Goal: Information Seeking & Learning: Find specific page/section

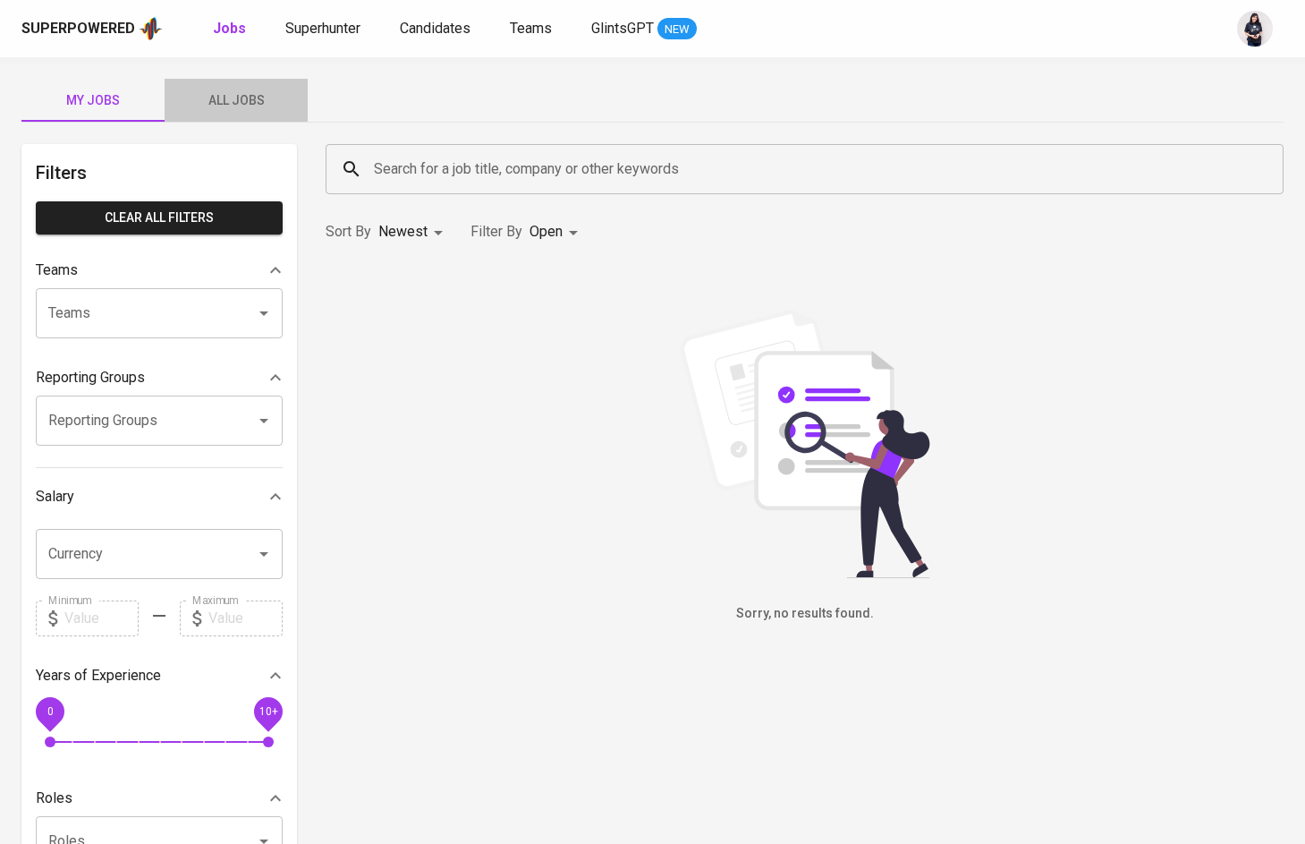
click at [227, 100] on span "All Jobs" at bounding box center [236, 100] width 122 height 22
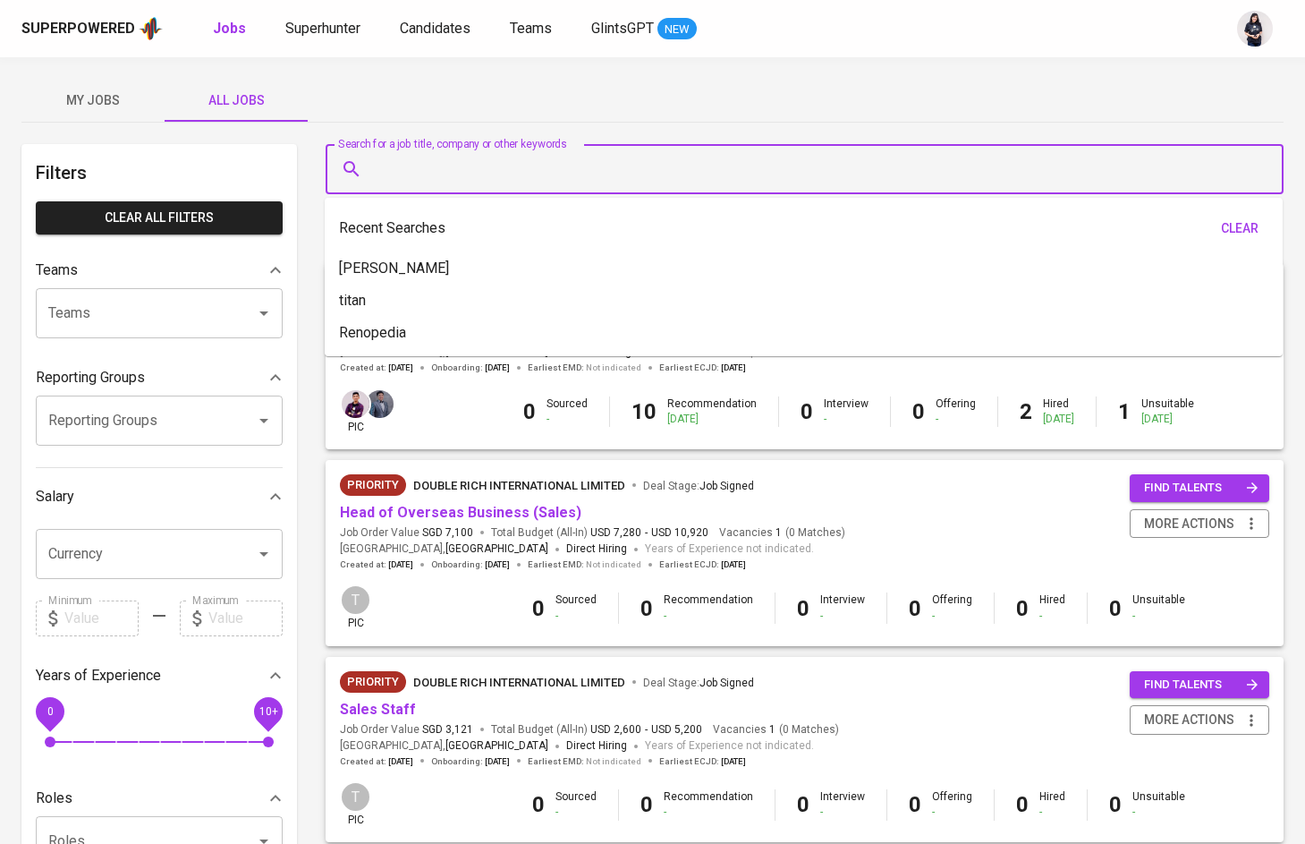
click at [409, 157] on input "Search for a job title, company or other keywords" at bounding box center [809, 169] width 879 height 34
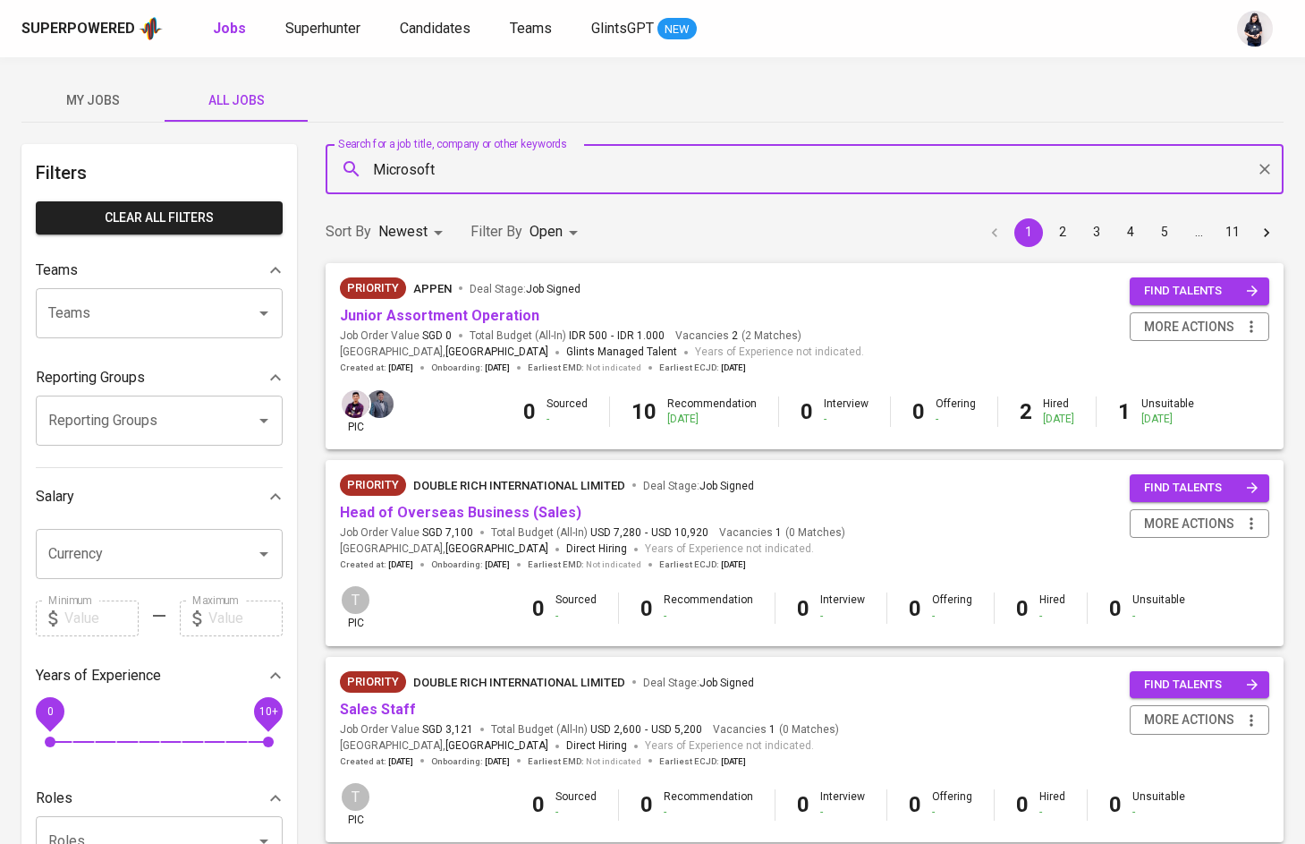
type input "Microsoft"
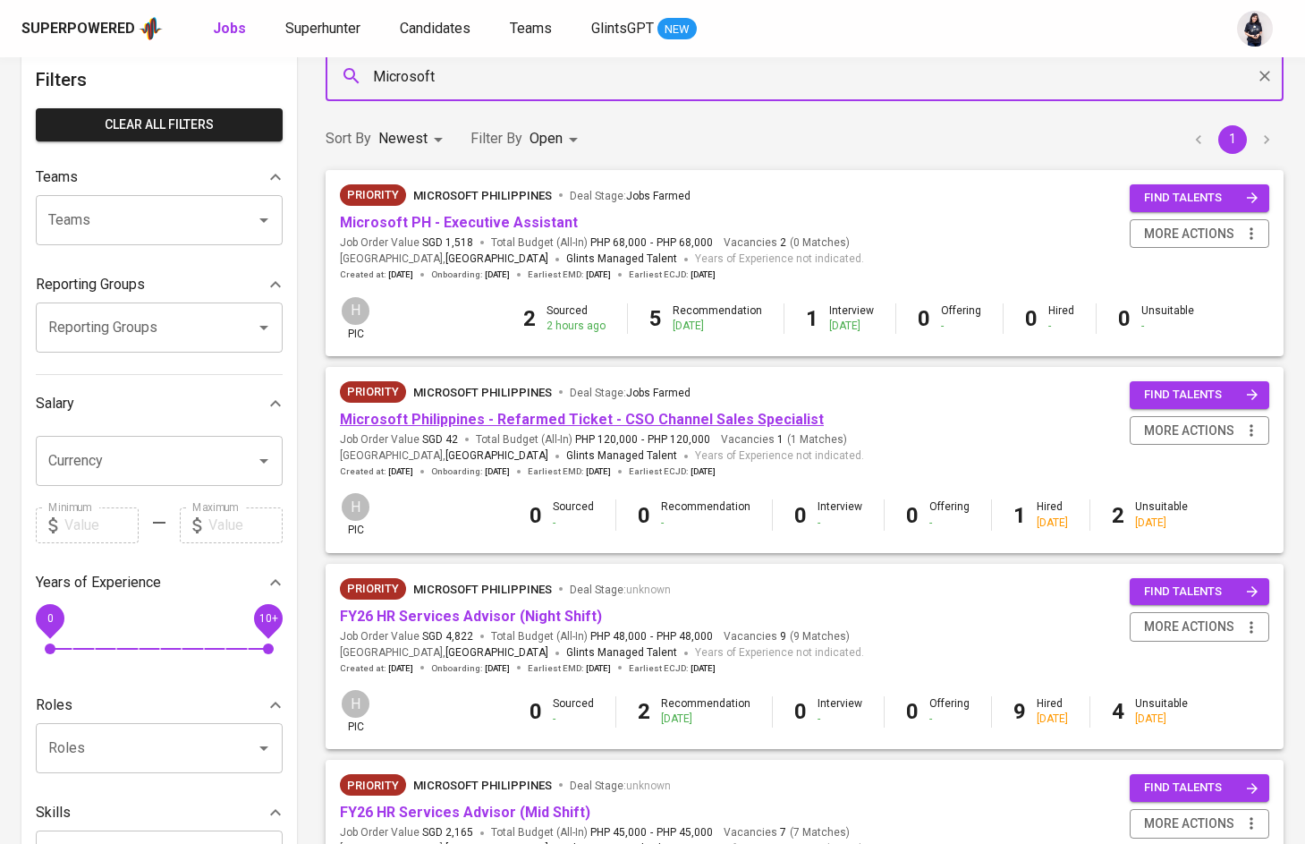
scroll to position [27, 0]
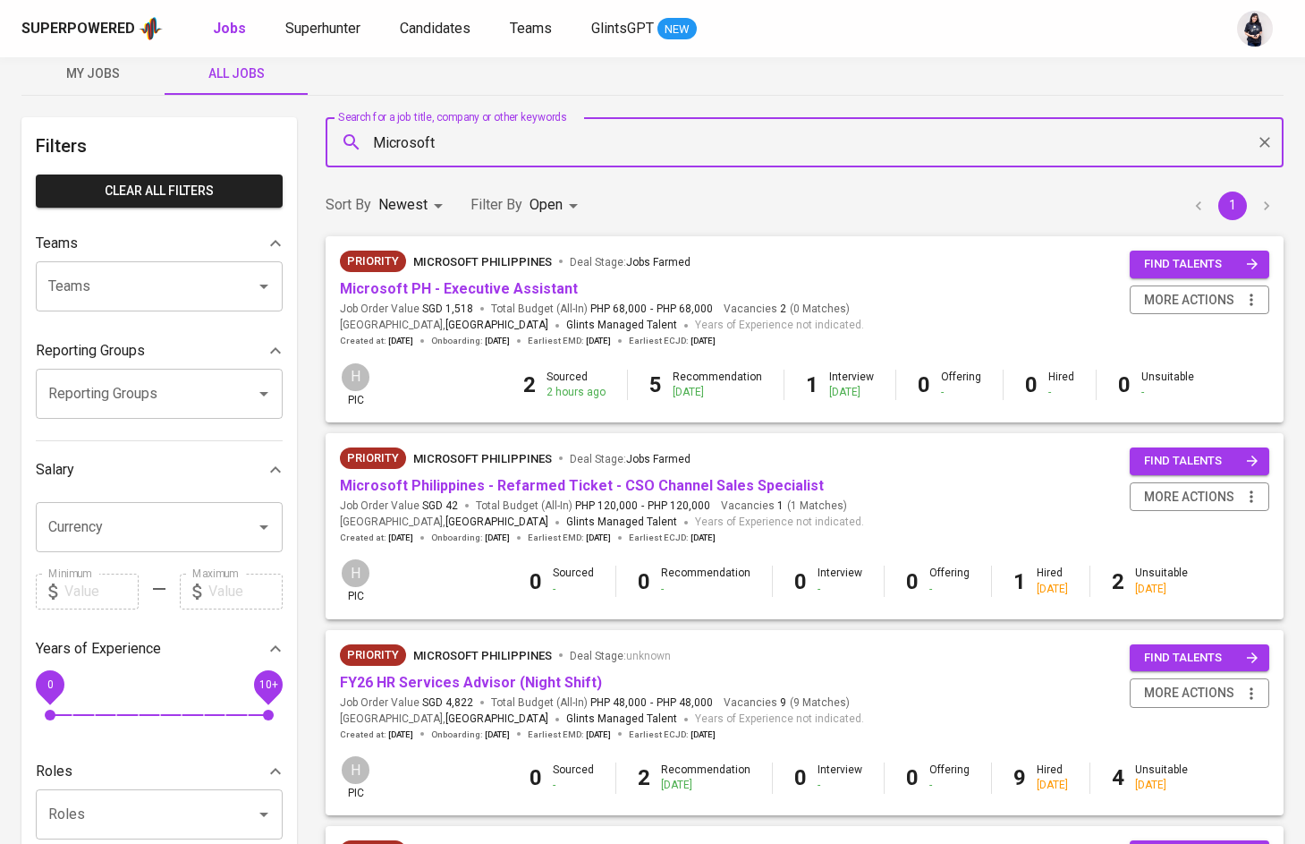
click at [151, 398] on input "Reporting Groups" at bounding box center [134, 394] width 181 height 34
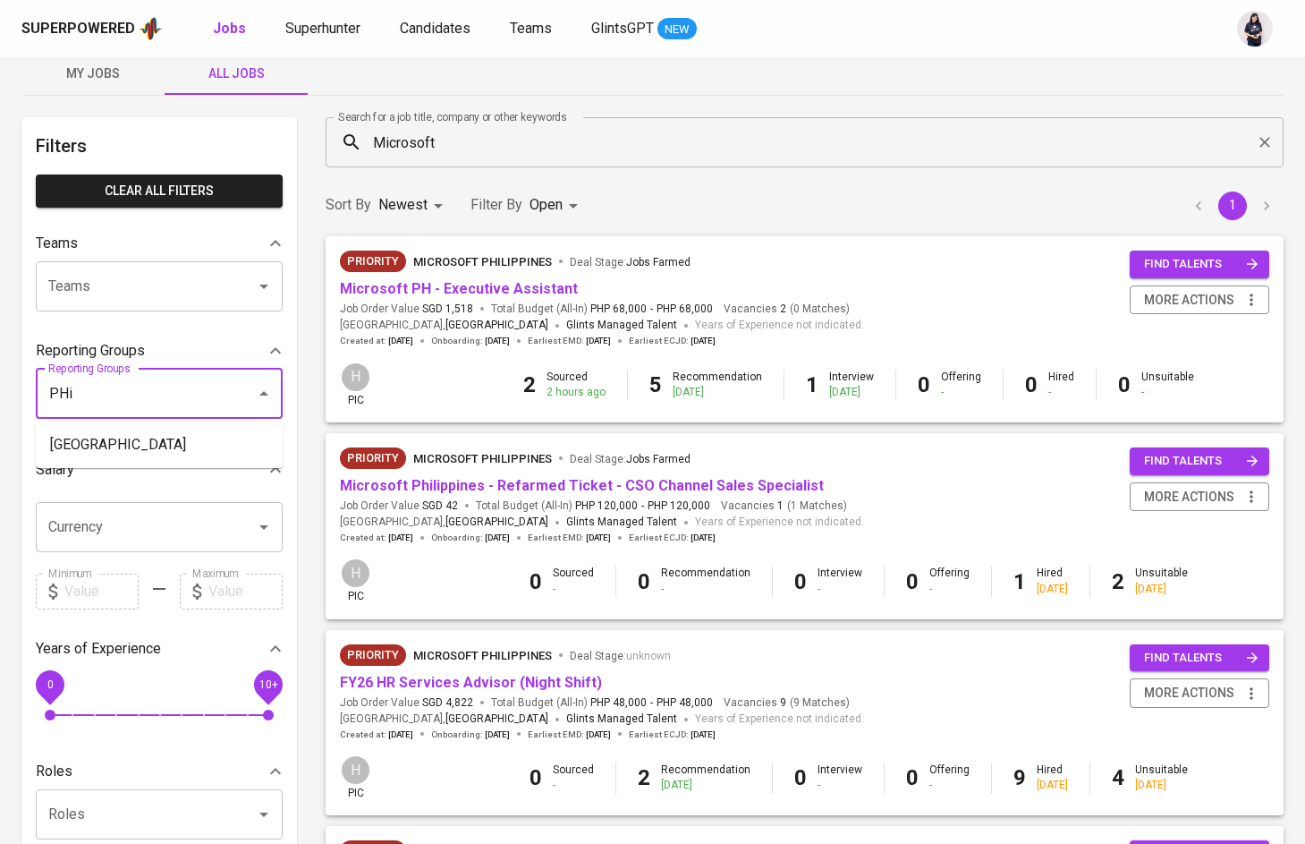
click at [146, 444] on li "[GEOGRAPHIC_DATA]" at bounding box center [159, 445] width 247 height 32
type input "PHi"
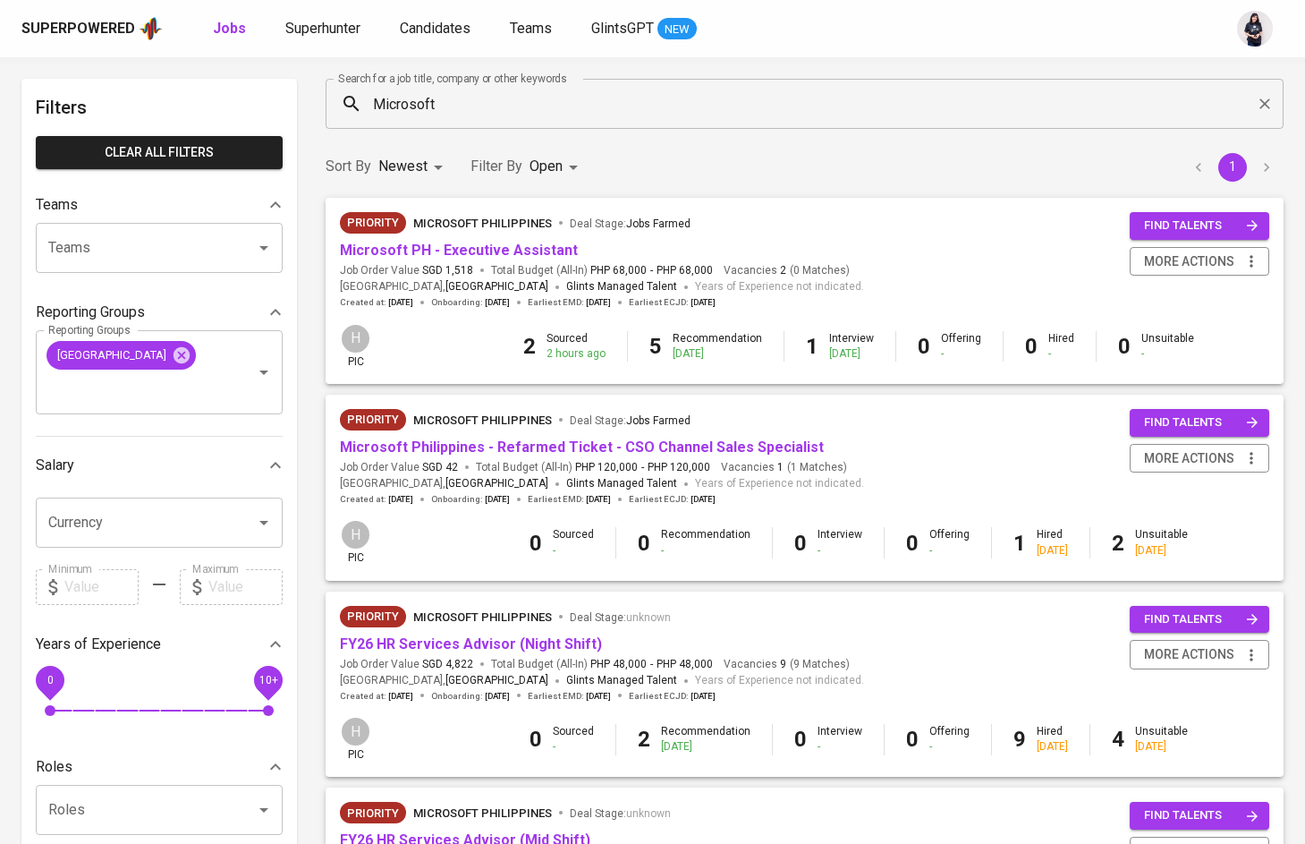
scroll to position [66, 0]
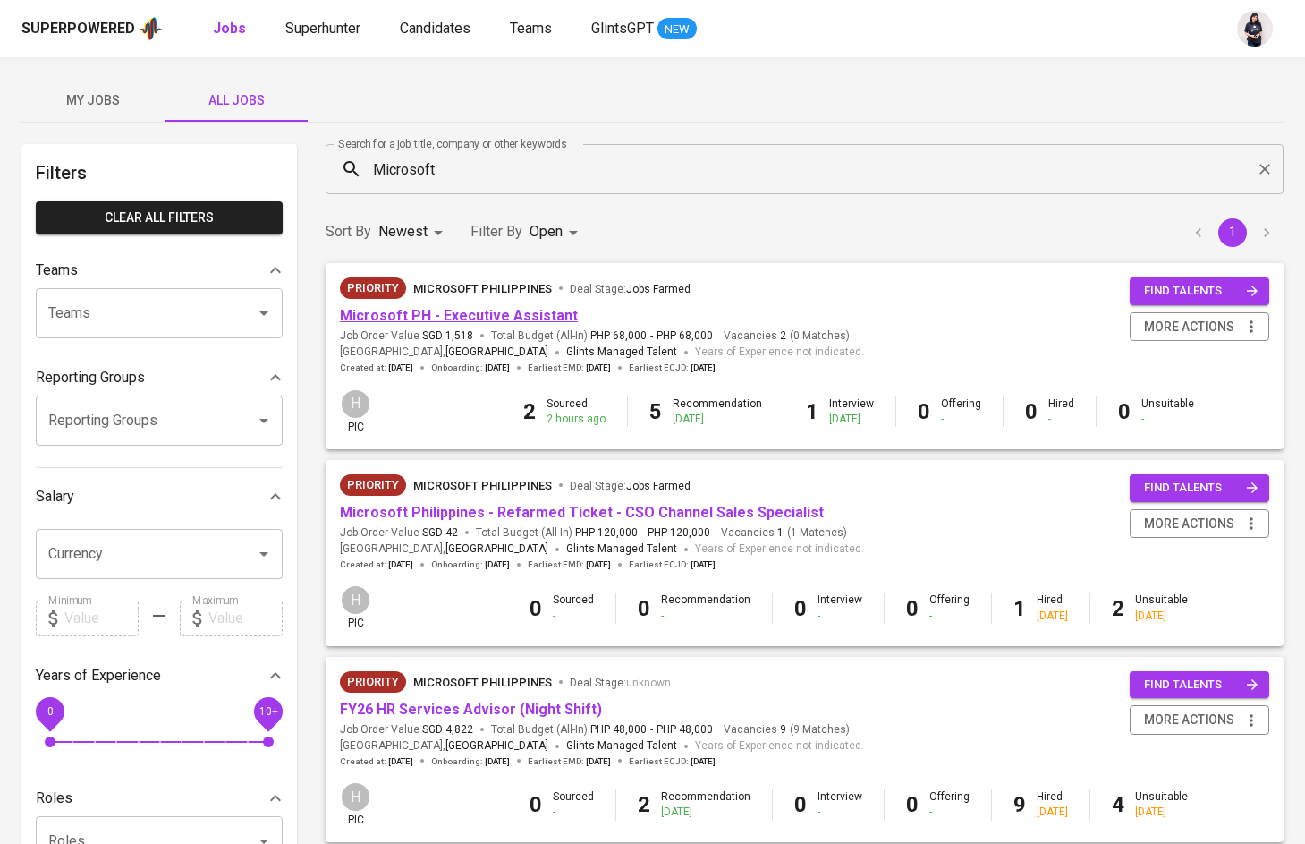
click at [472, 310] on link "Microsoft PH - Executive Assistant" at bounding box center [459, 315] width 238 height 17
click at [416, 167] on input "Microsoft" at bounding box center [809, 169] width 879 height 34
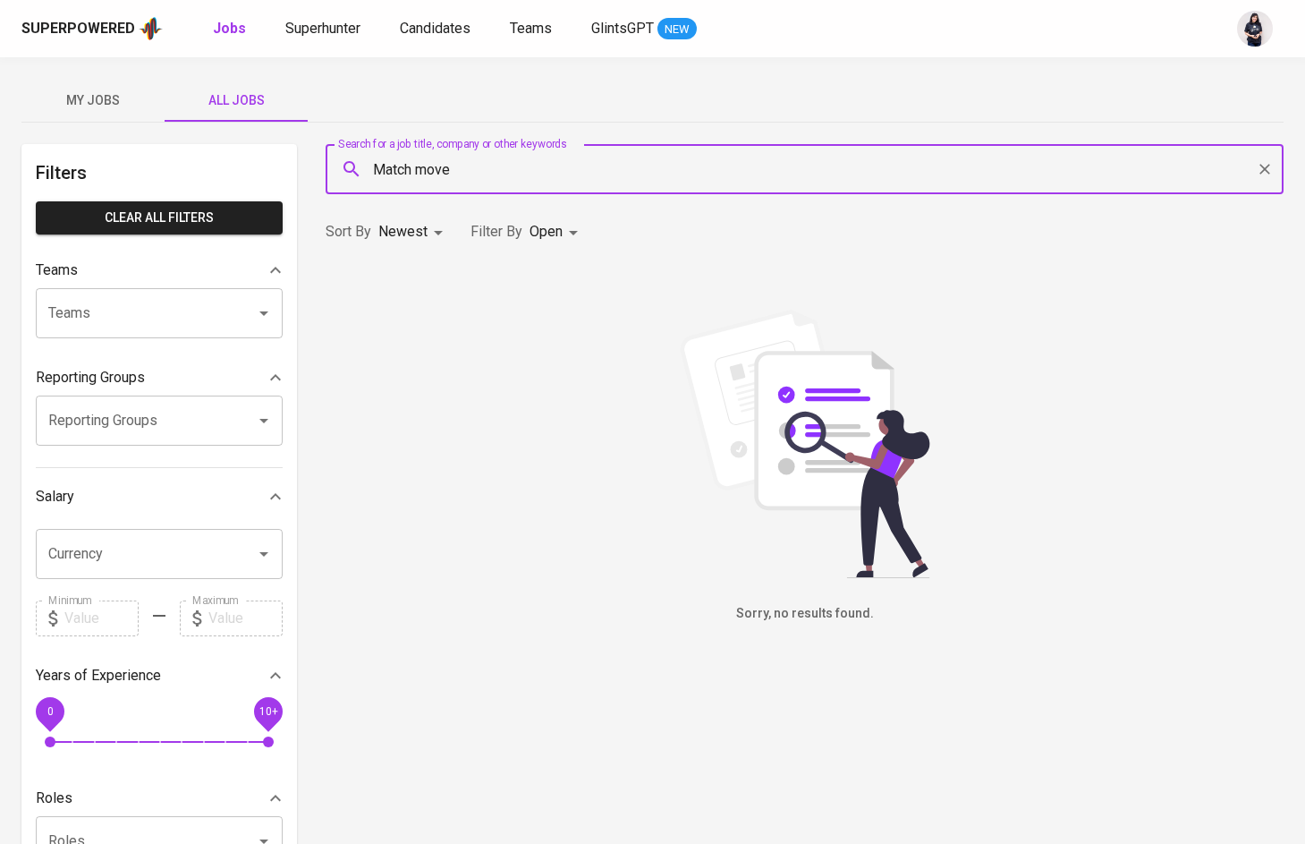
click at [419, 169] on input "Match move" at bounding box center [809, 169] width 879 height 34
type input "Matchmove"
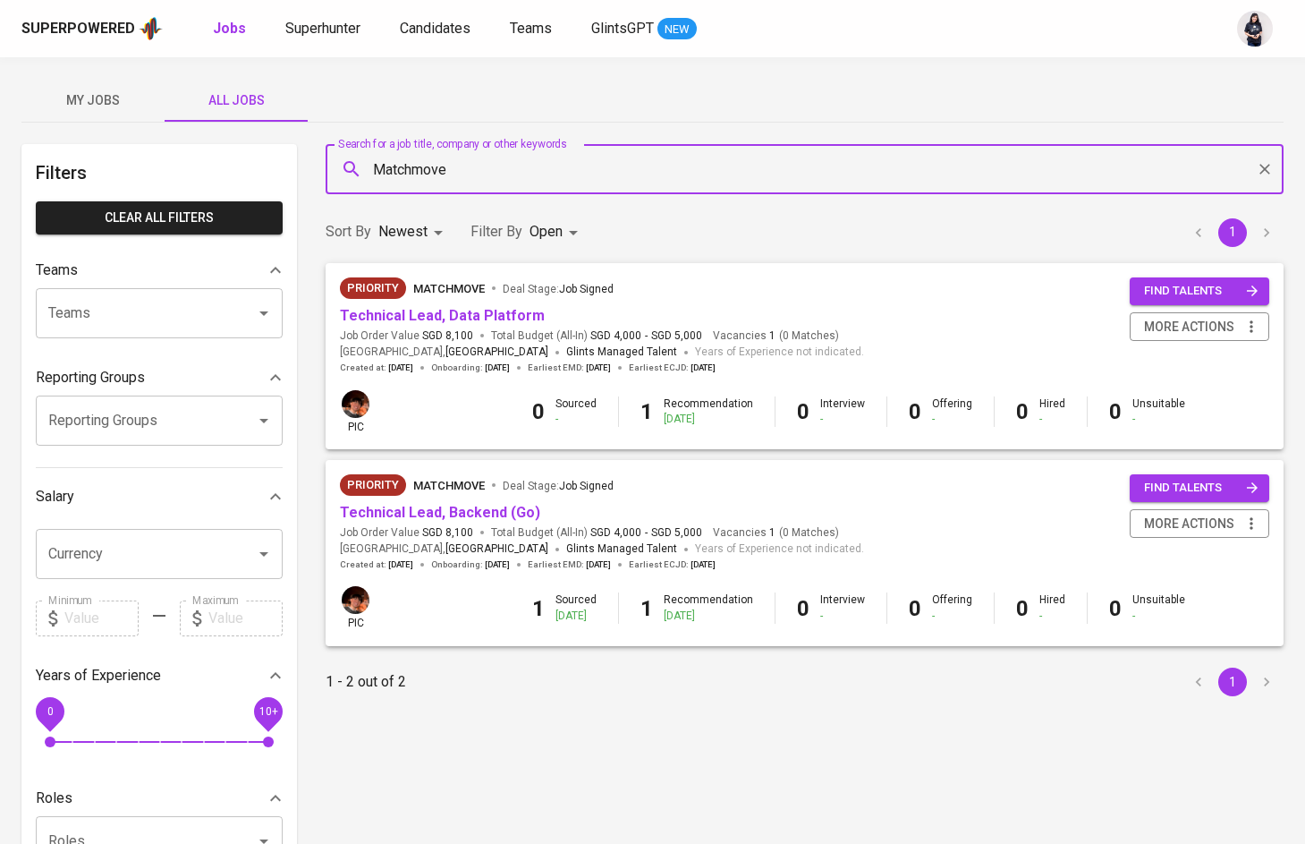
click at [790, 238] on div "Sort By Newest NEWEST Filter By Open OPEN 1" at bounding box center [805, 232] width 980 height 55
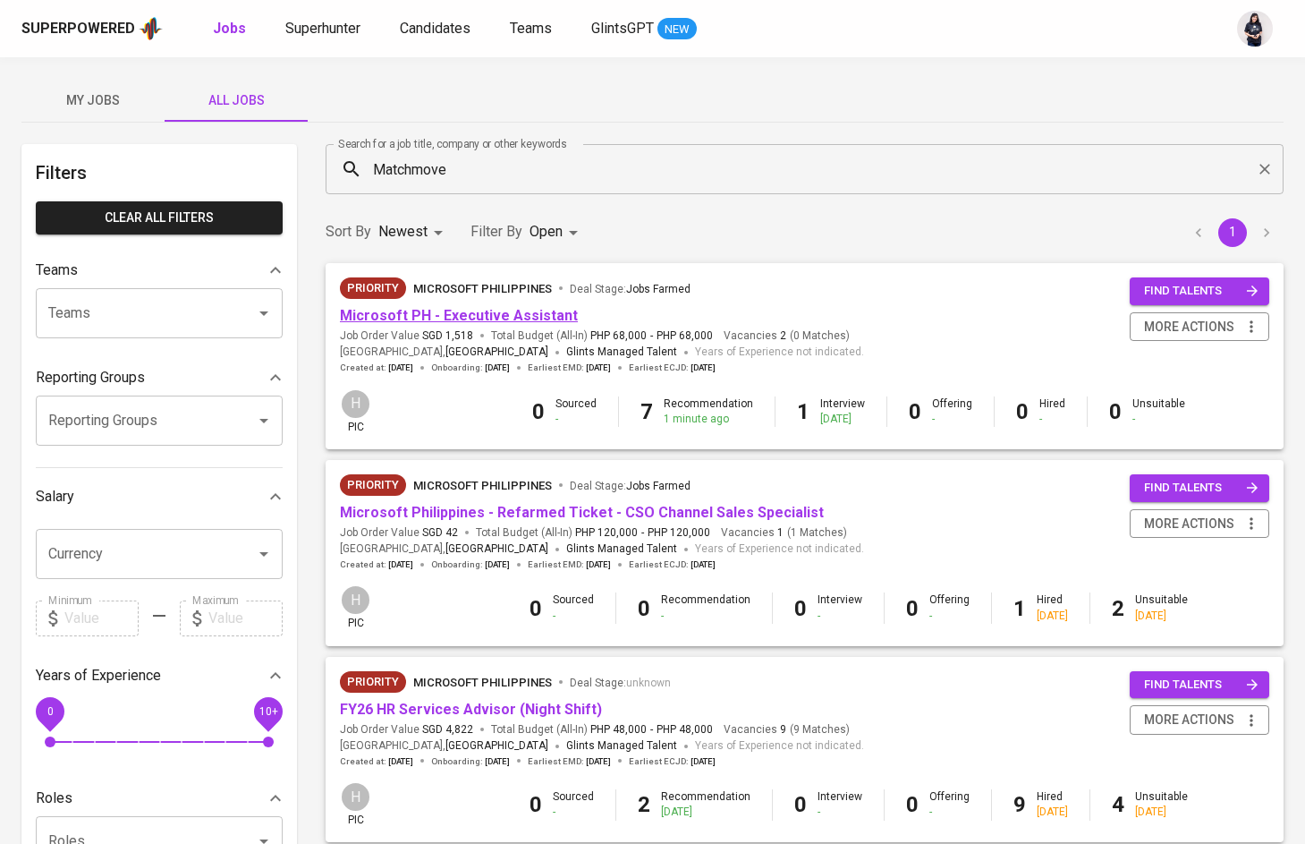
click at [512, 316] on link "Microsoft PH - Executive Assistant" at bounding box center [459, 315] width 238 height 17
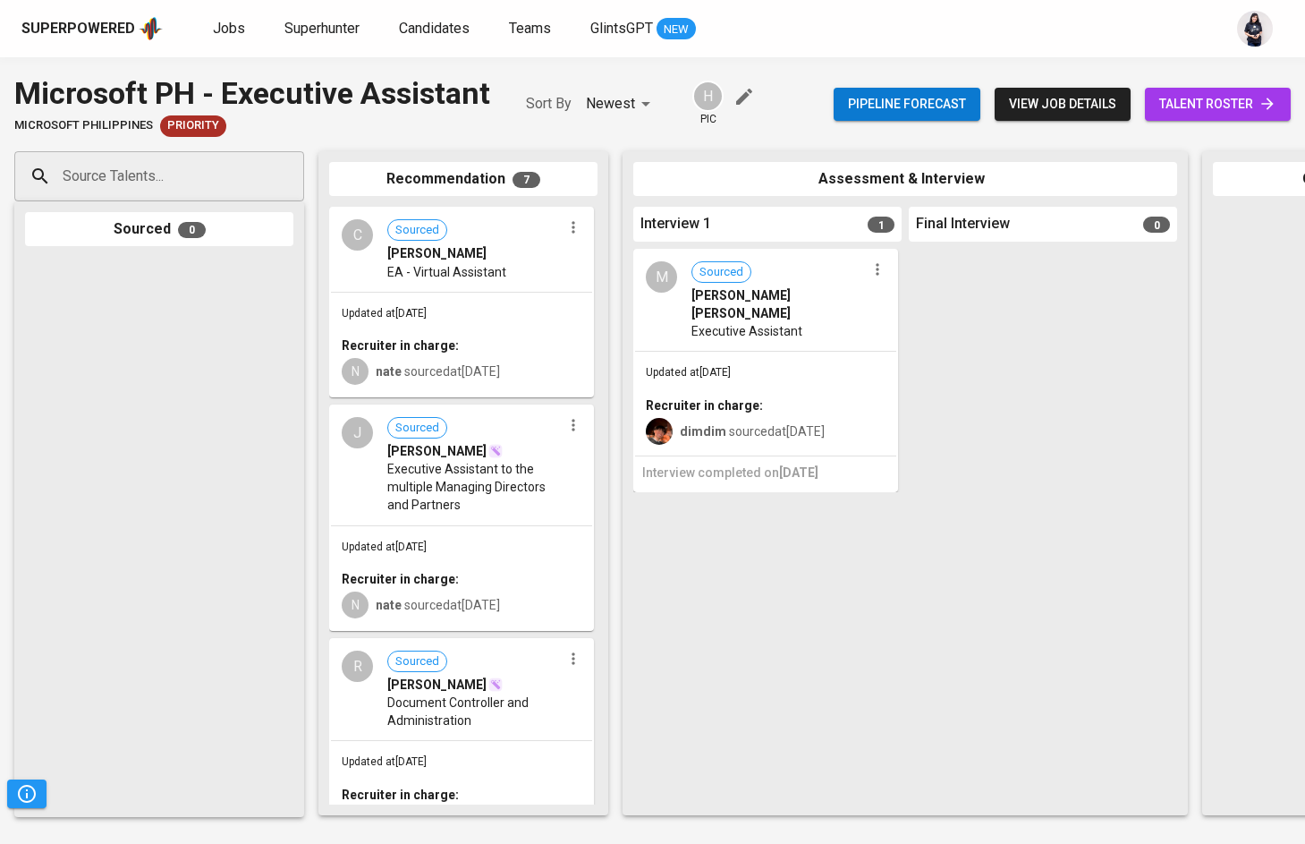
click at [1178, 95] on span "talent roster" at bounding box center [1218, 104] width 117 height 22
